Goal: Communication & Community: Connect with others

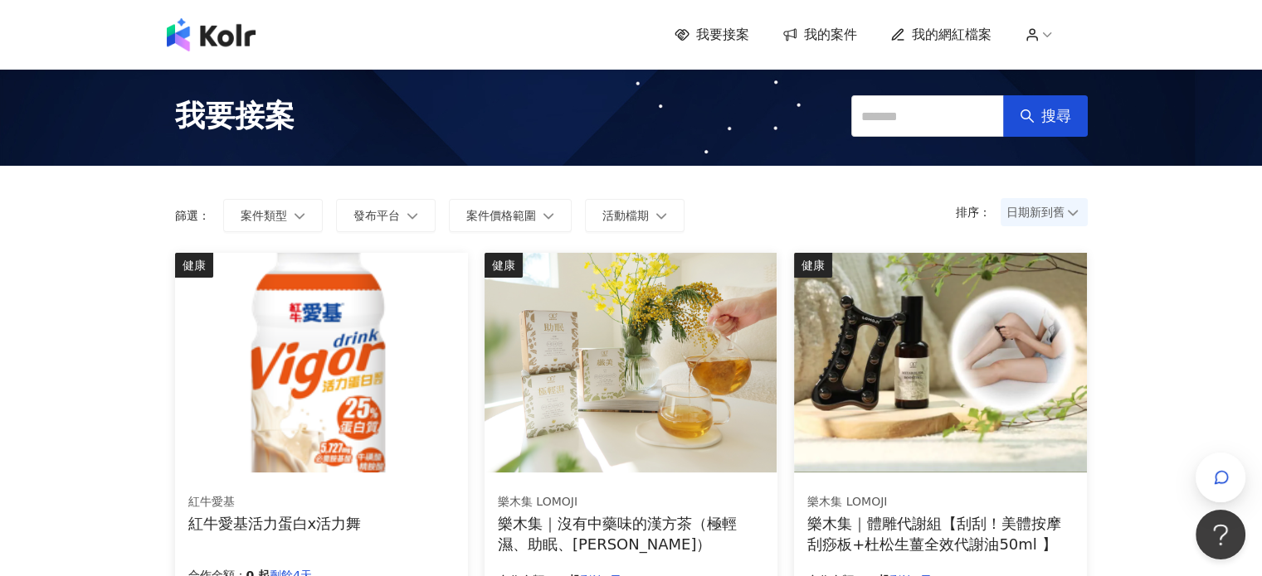
click at [839, 38] on span "我的案件" at bounding box center [830, 35] width 53 height 18
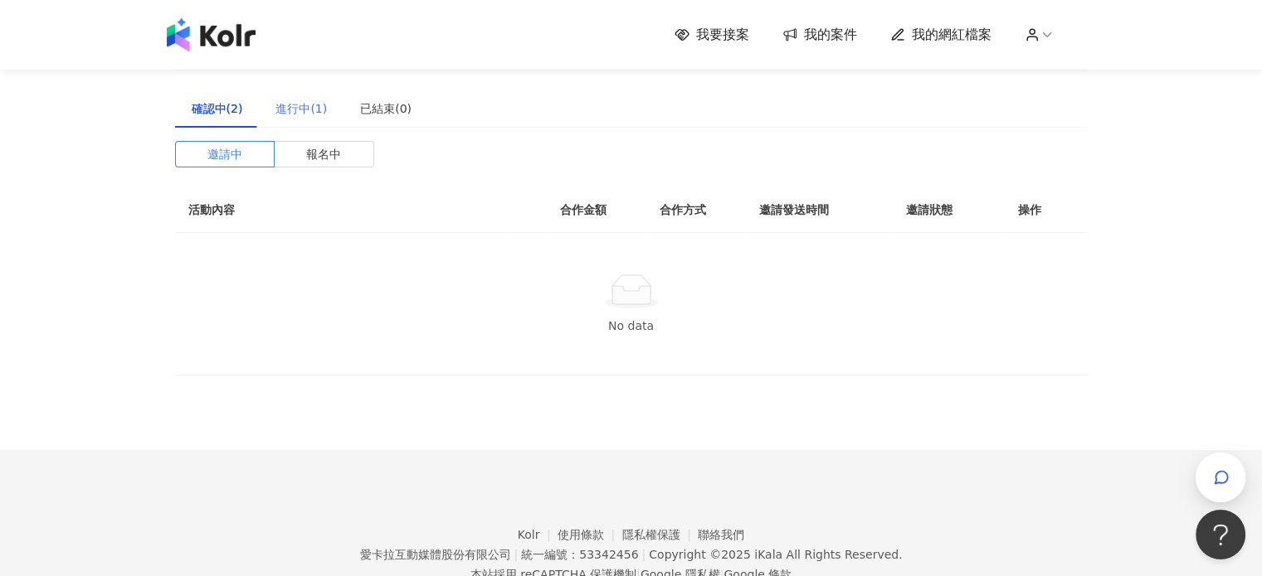
click at [306, 119] on div "進行中(1)" at bounding box center [301, 109] width 85 height 38
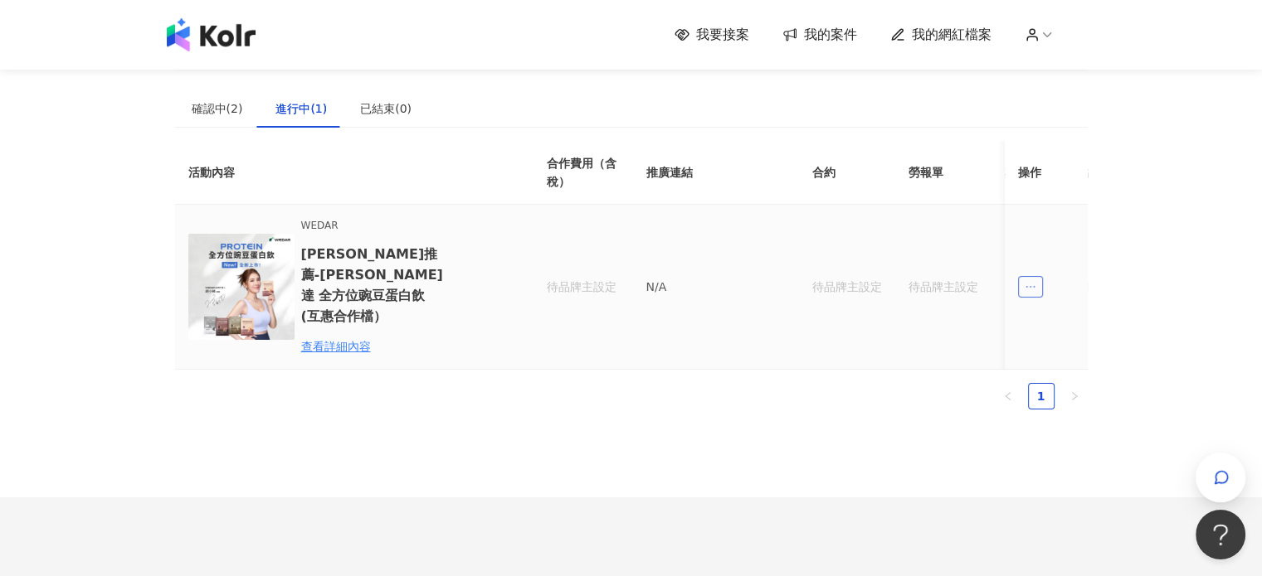
click at [1028, 281] on icon "ellipsis" at bounding box center [1030, 287] width 12 height 12
click at [329, 338] on div "查看詳細內容" at bounding box center [373, 347] width 145 height 18
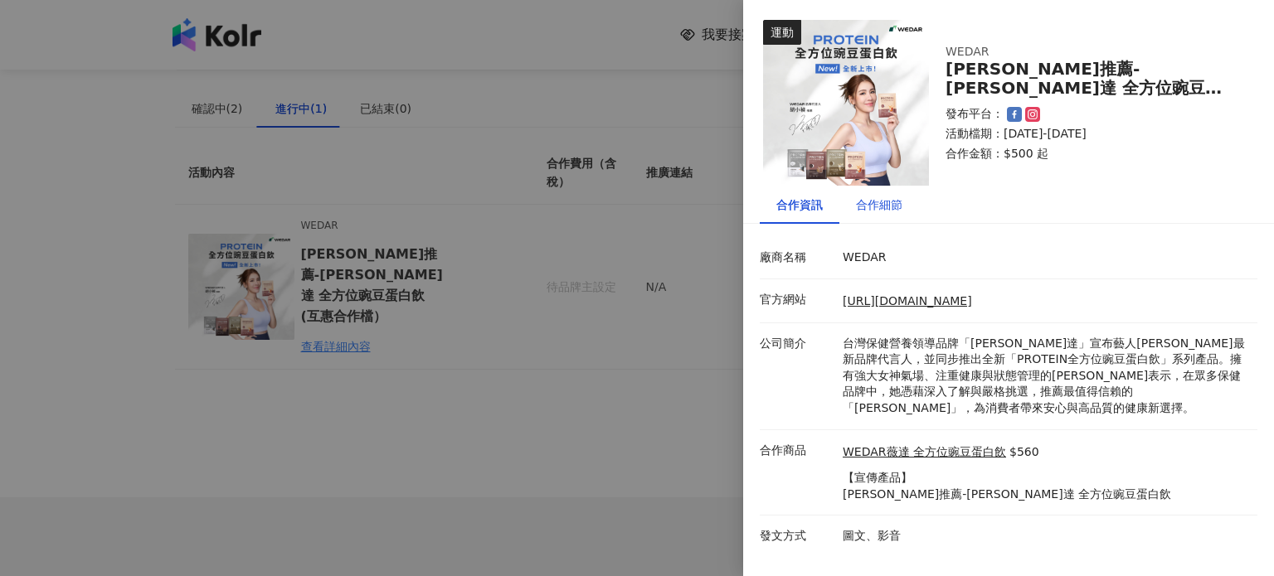
click at [863, 205] on div "合作細節" at bounding box center [879, 205] width 46 height 18
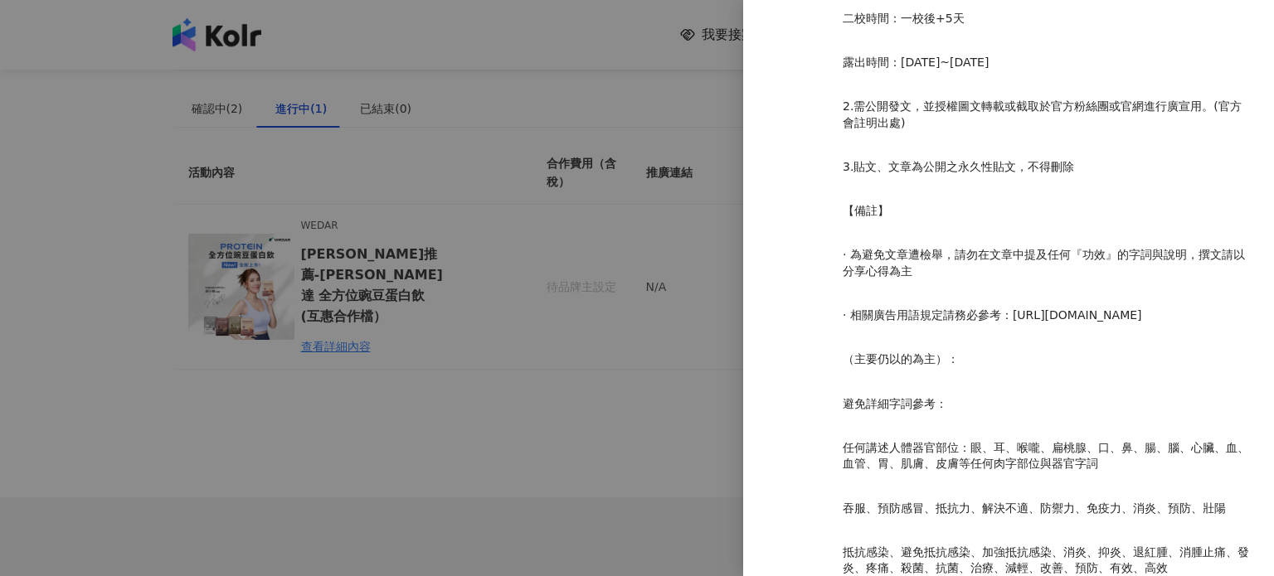
scroll to position [2009, 0]
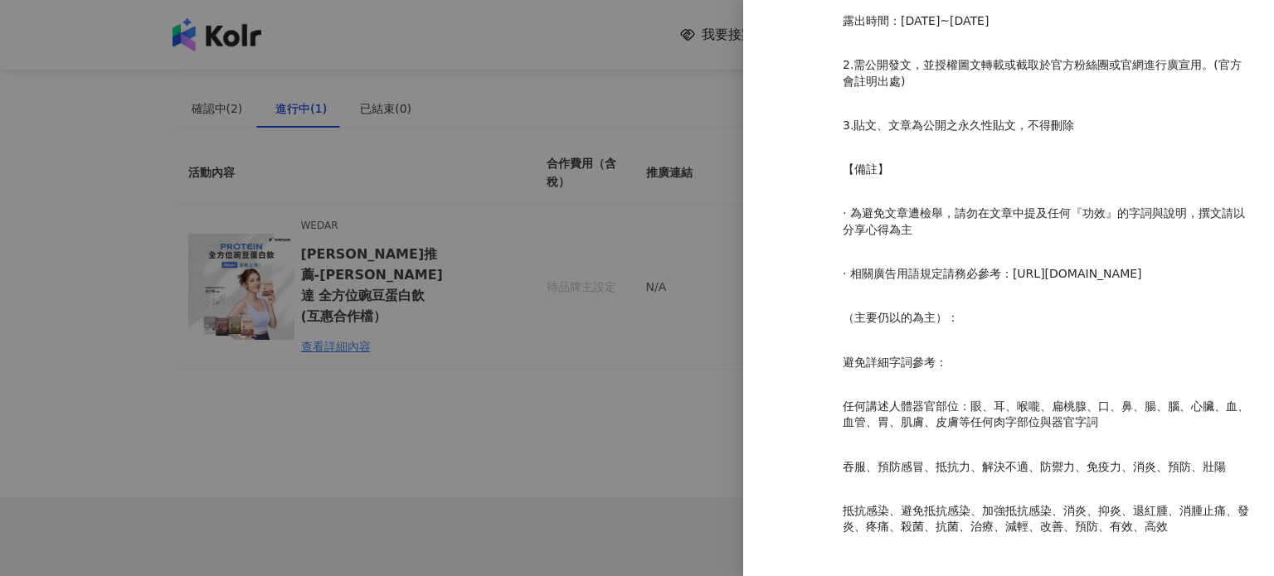
click at [532, 160] on div at bounding box center [637, 288] width 1274 height 576
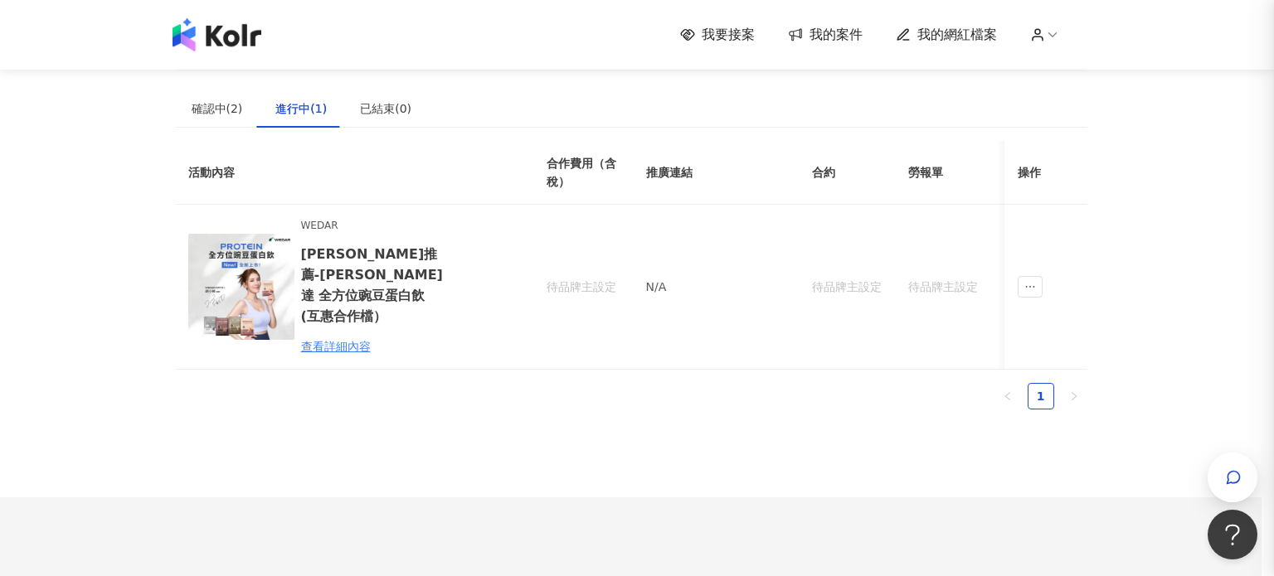
scroll to position [0, 0]
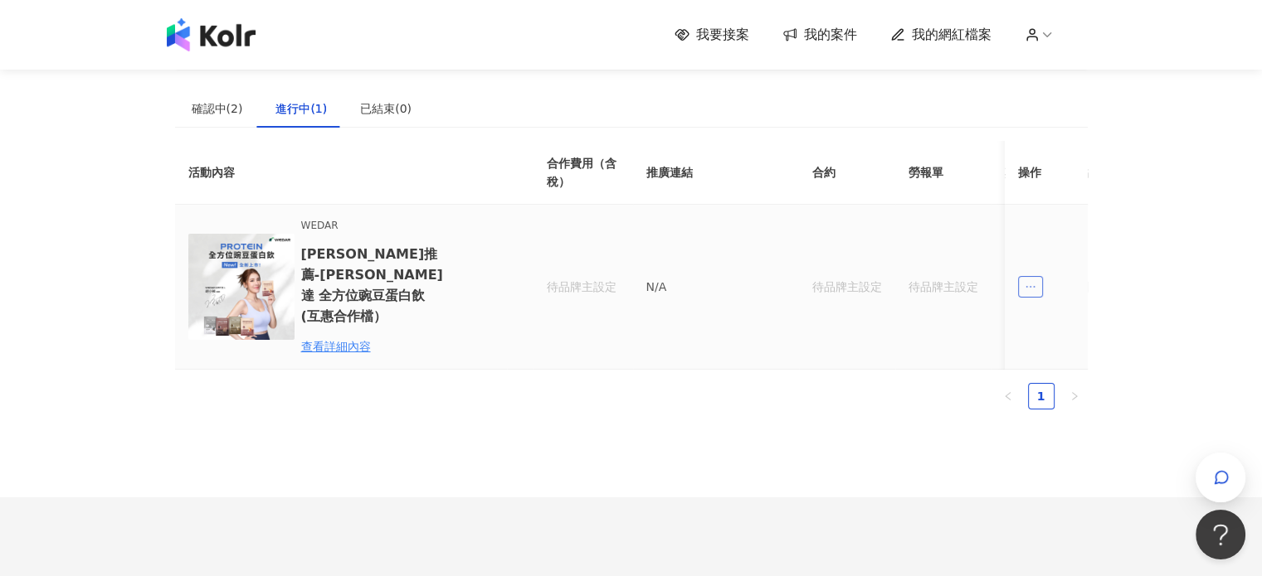
click at [1018, 278] on span "ellipsis" at bounding box center [1030, 287] width 25 height 22
click at [1045, 348] on div "傳訊" at bounding box center [1059, 351] width 58 height 18
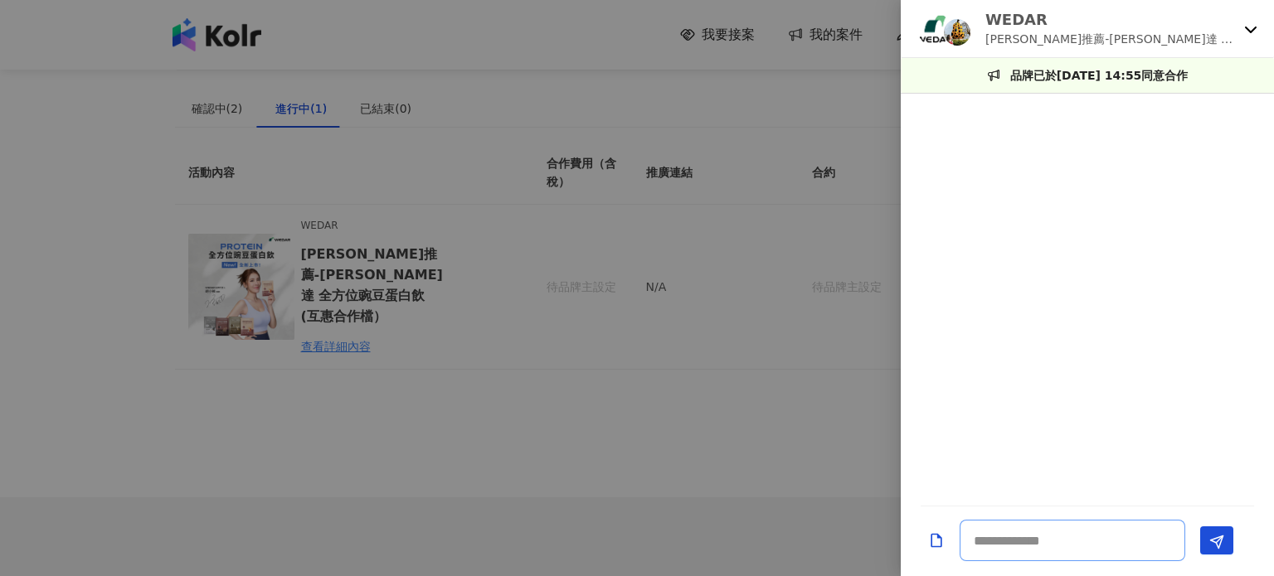
click at [1044, 535] on textarea at bounding box center [1073, 540] width 226 height 41
type textarea "*"
type textarea "**********"
